Goal: Navigation & Orientation: Find specific page/section

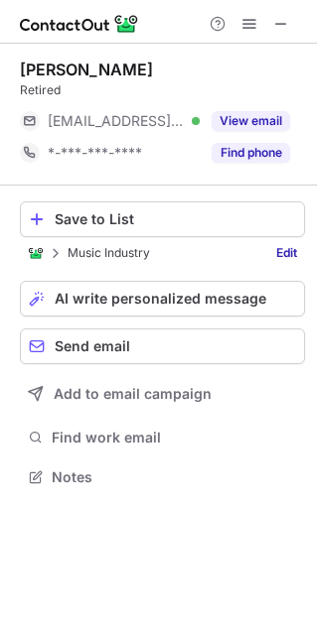
scroll to position [10, 10]
